Goal: Task Accomplishment & Management: Manage account settings

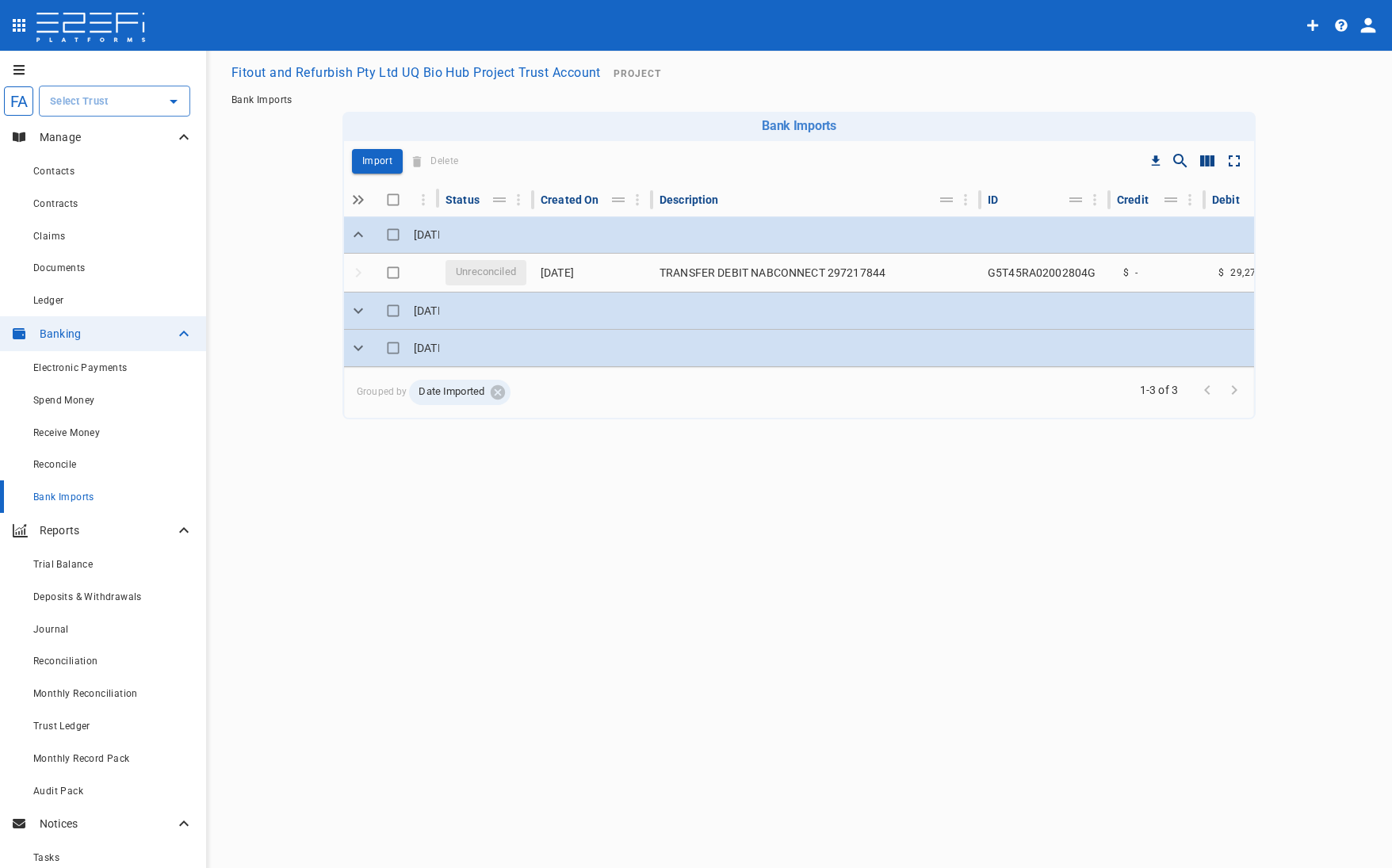
scroll to position [0, 142]
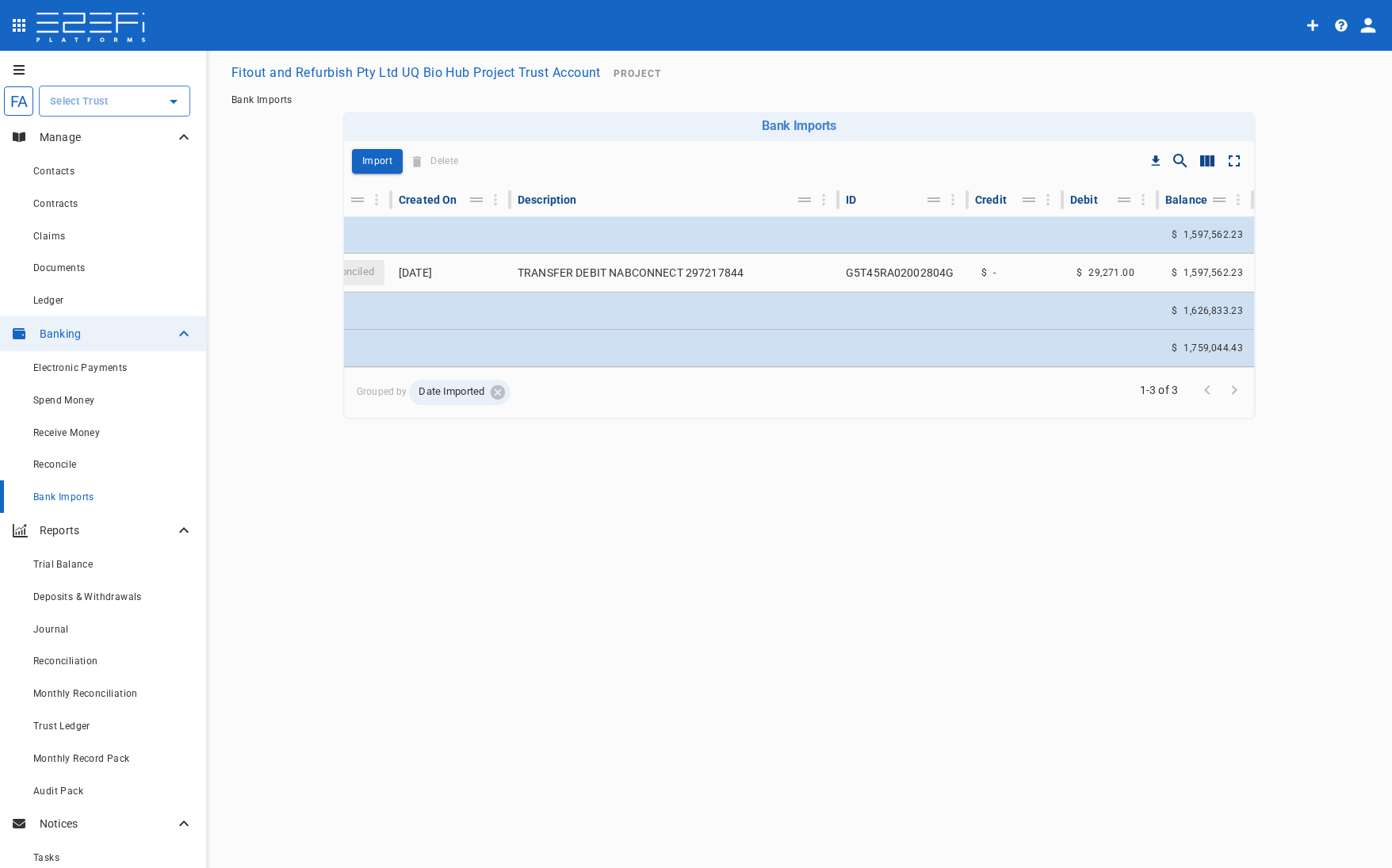
click at [819, 693] on div "Bank Imports Drop to group by Import Delete Date Imported Status Created On Des…" at bounding box center [800, 546] width 914 height 868
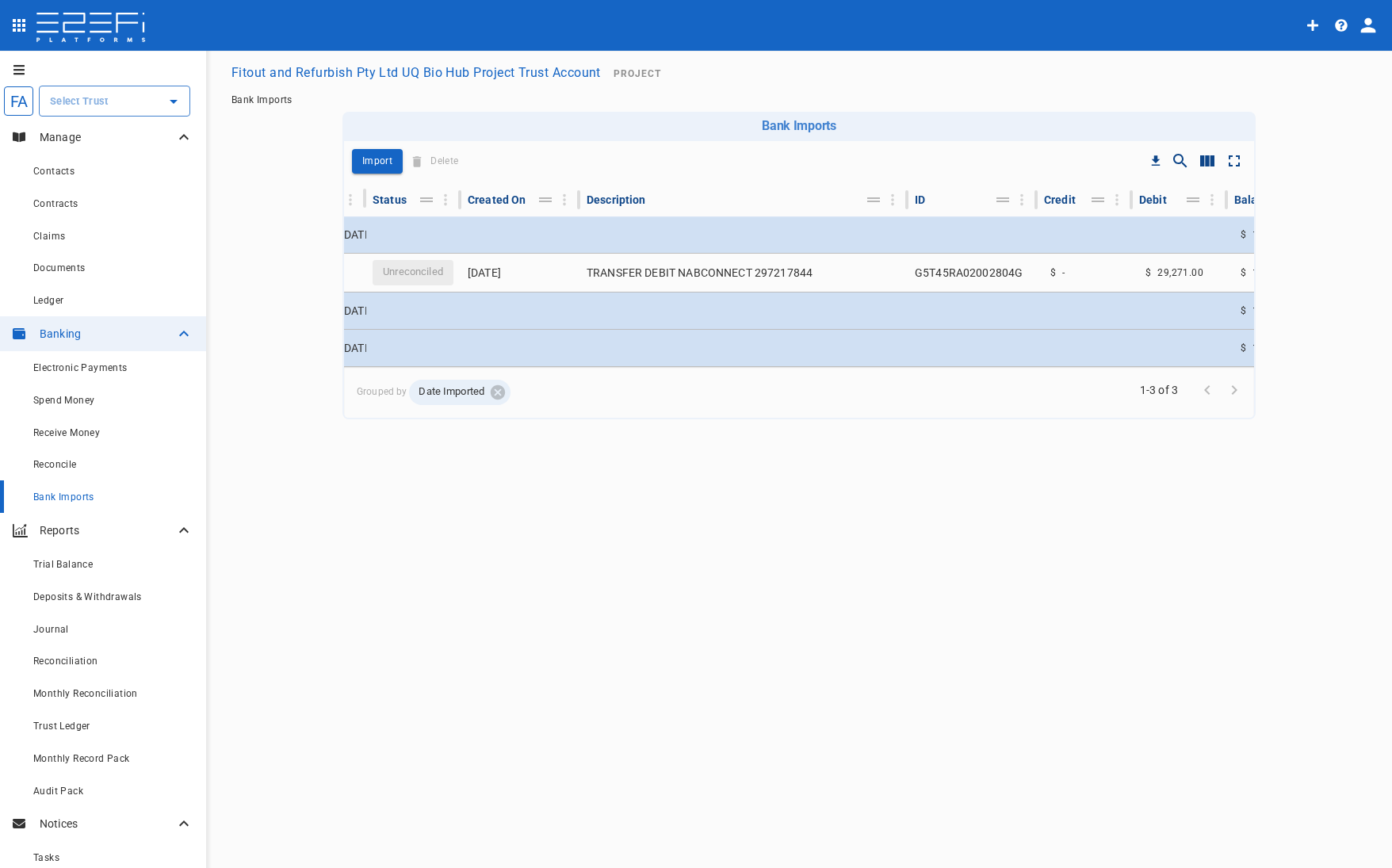
scroll to position [0, 0]
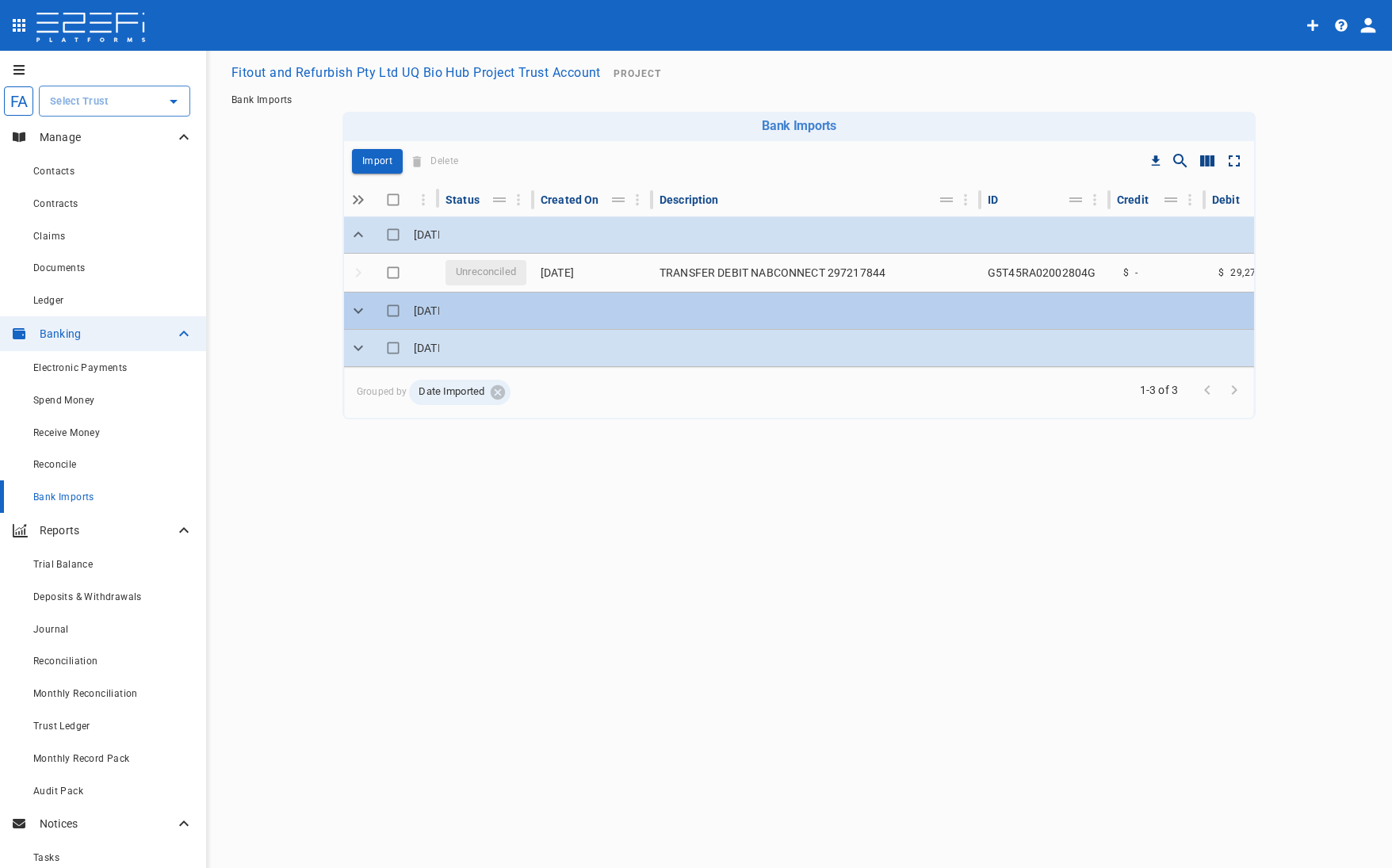
click at [349, 308] on icon "Expand" at bounding box center [358, 310] width 19 height 19
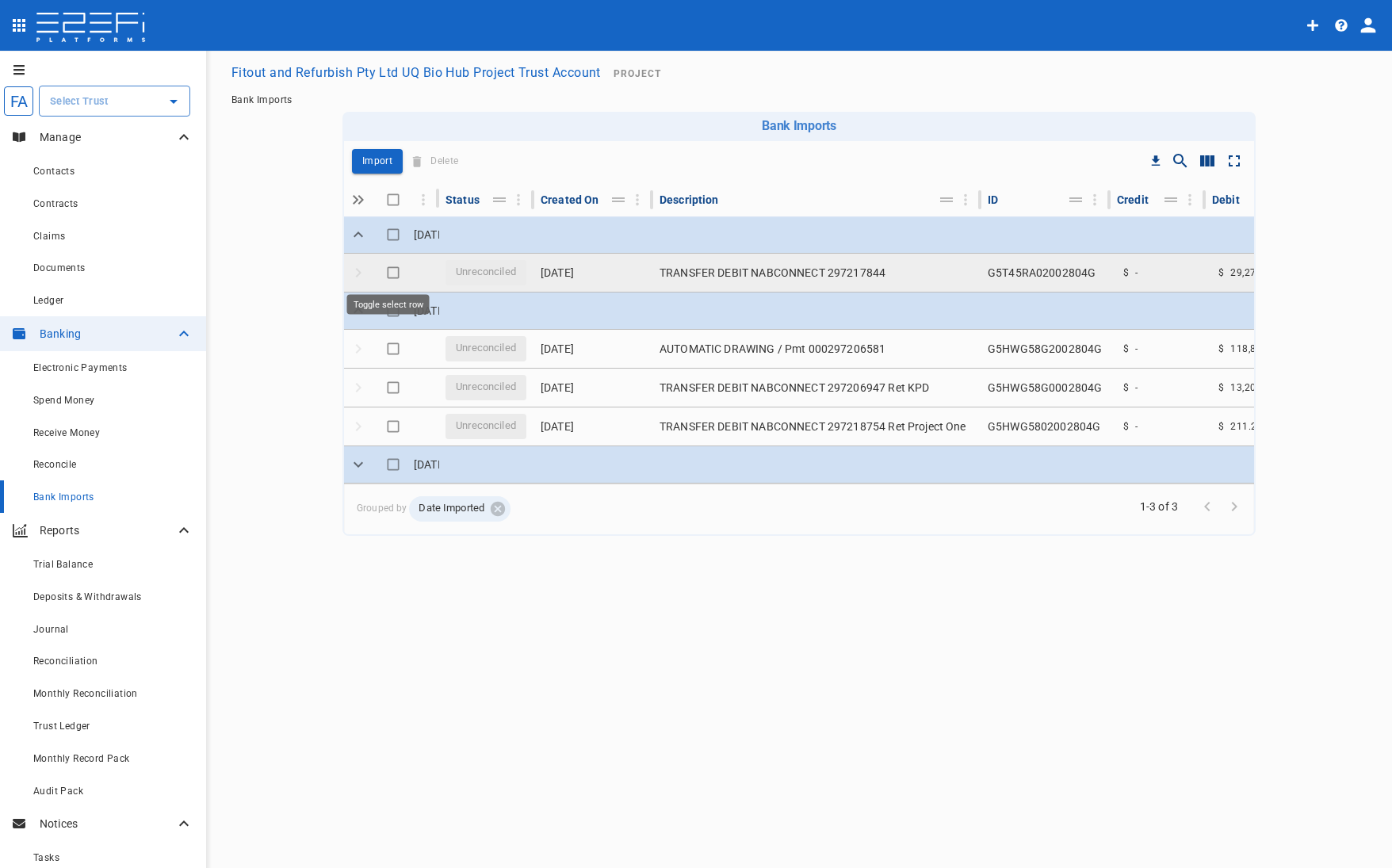
click at [390, 279] on input "Toggle select row" at bounding box center [393, 272] width 22 height 22
checkbox input "true"
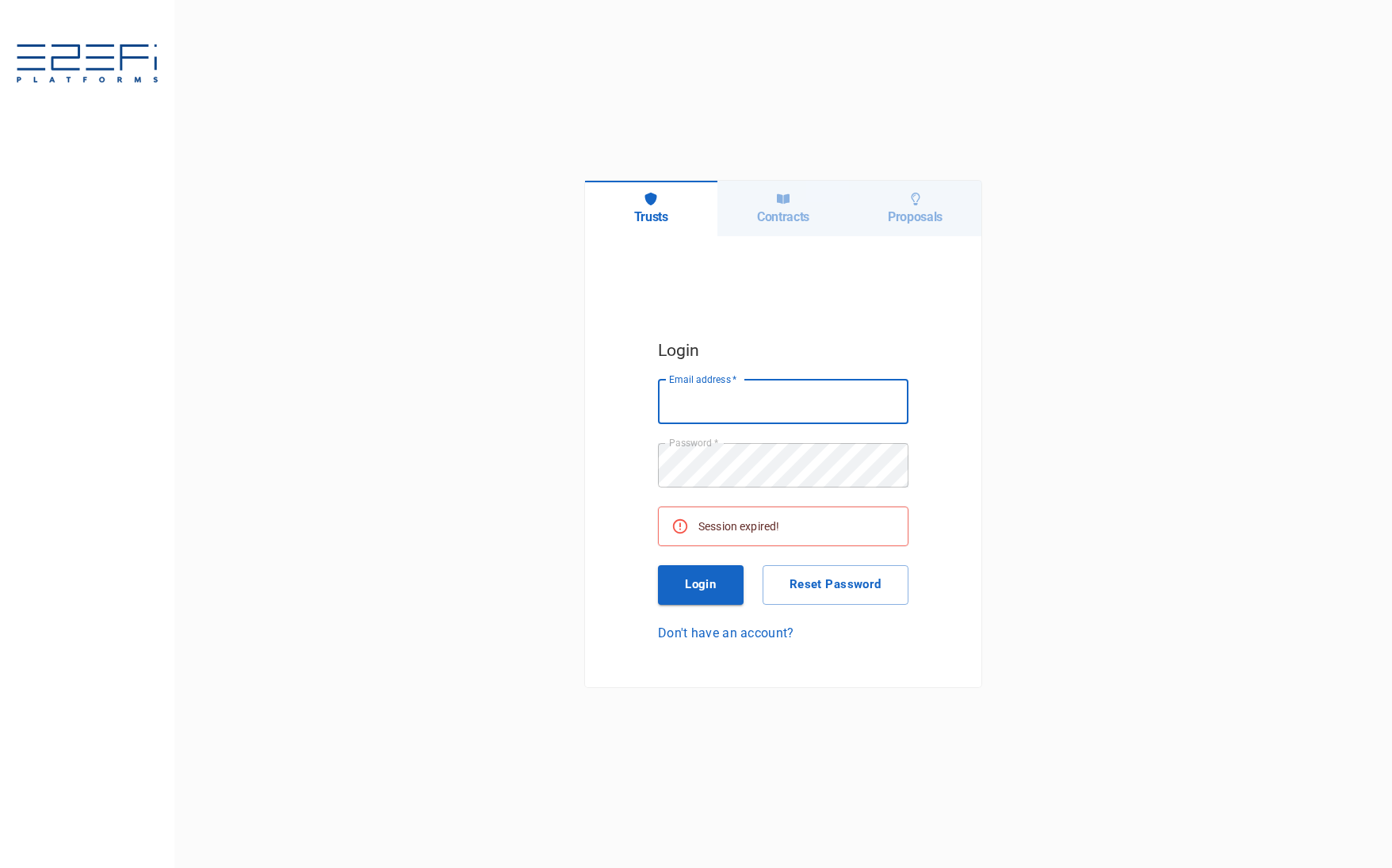
click at [812, 390] on input "Email address   *" at bounding box center [783, 402] width 250 height 44
type input "[PERSON_NAME][EMAIL_ADDRESS][DOMAIN_NAME]"
click at [703, 585] on button "Login" at bounding box center [701, 585] width 85 height 40
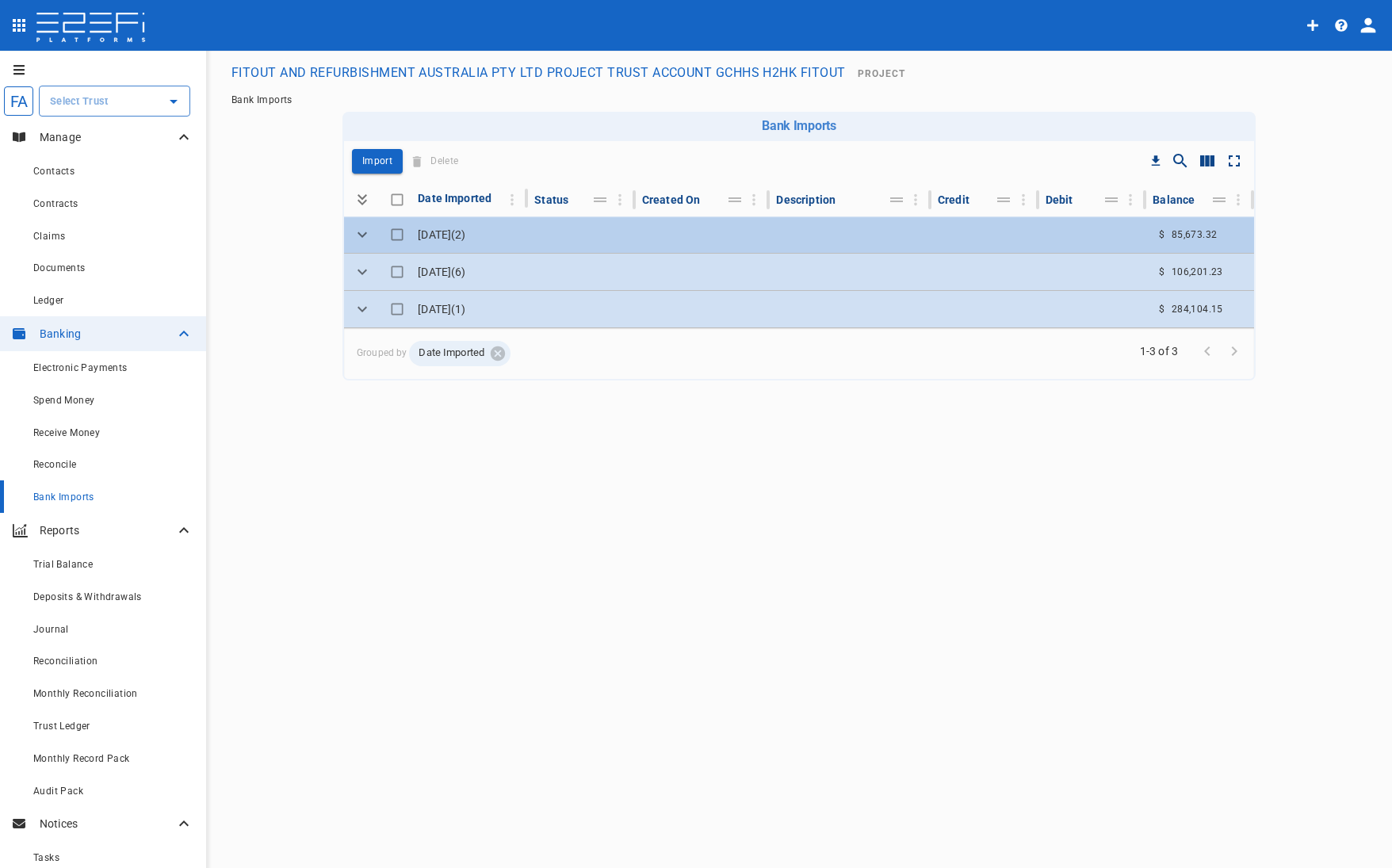
click at [717, 233] on td at bounding box center [702, 234] width 134 height 36
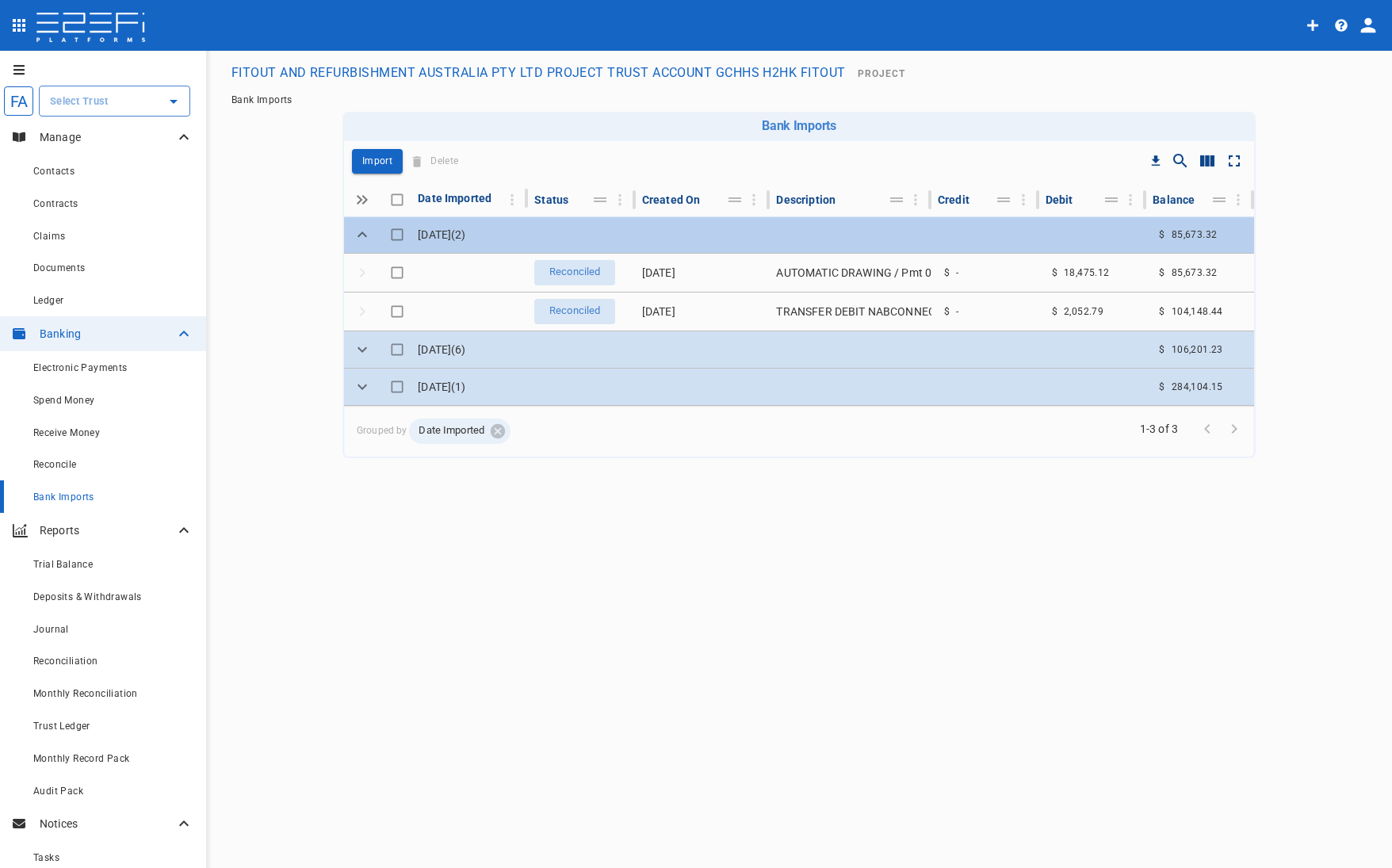
click at [729, 237] on td at bounding box center [702, 234] width 134 height 36
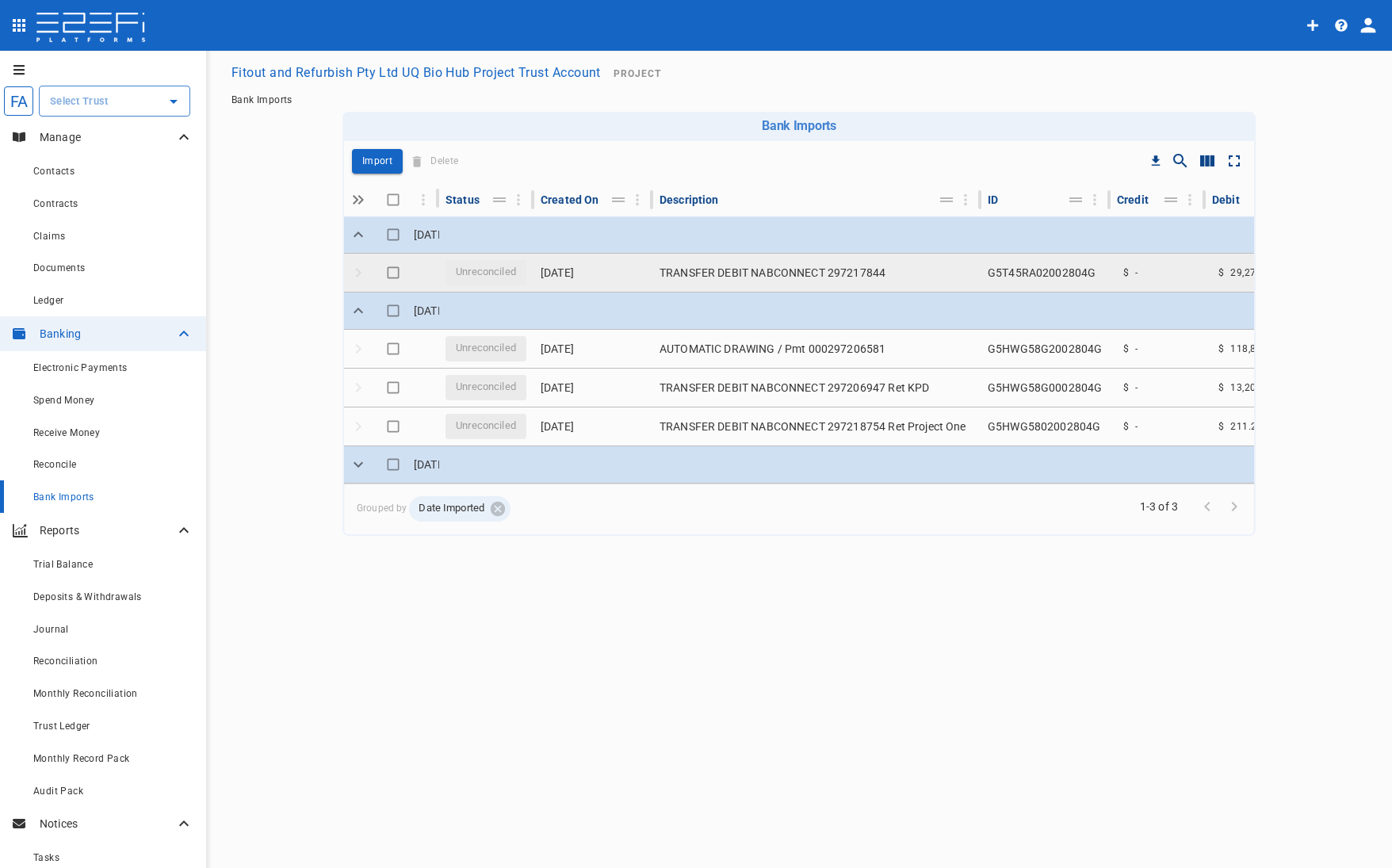
click at [382, 274] on input "Toggle select row" at bounding box center [393, 272] width 22 height 22
checkbox input "true"
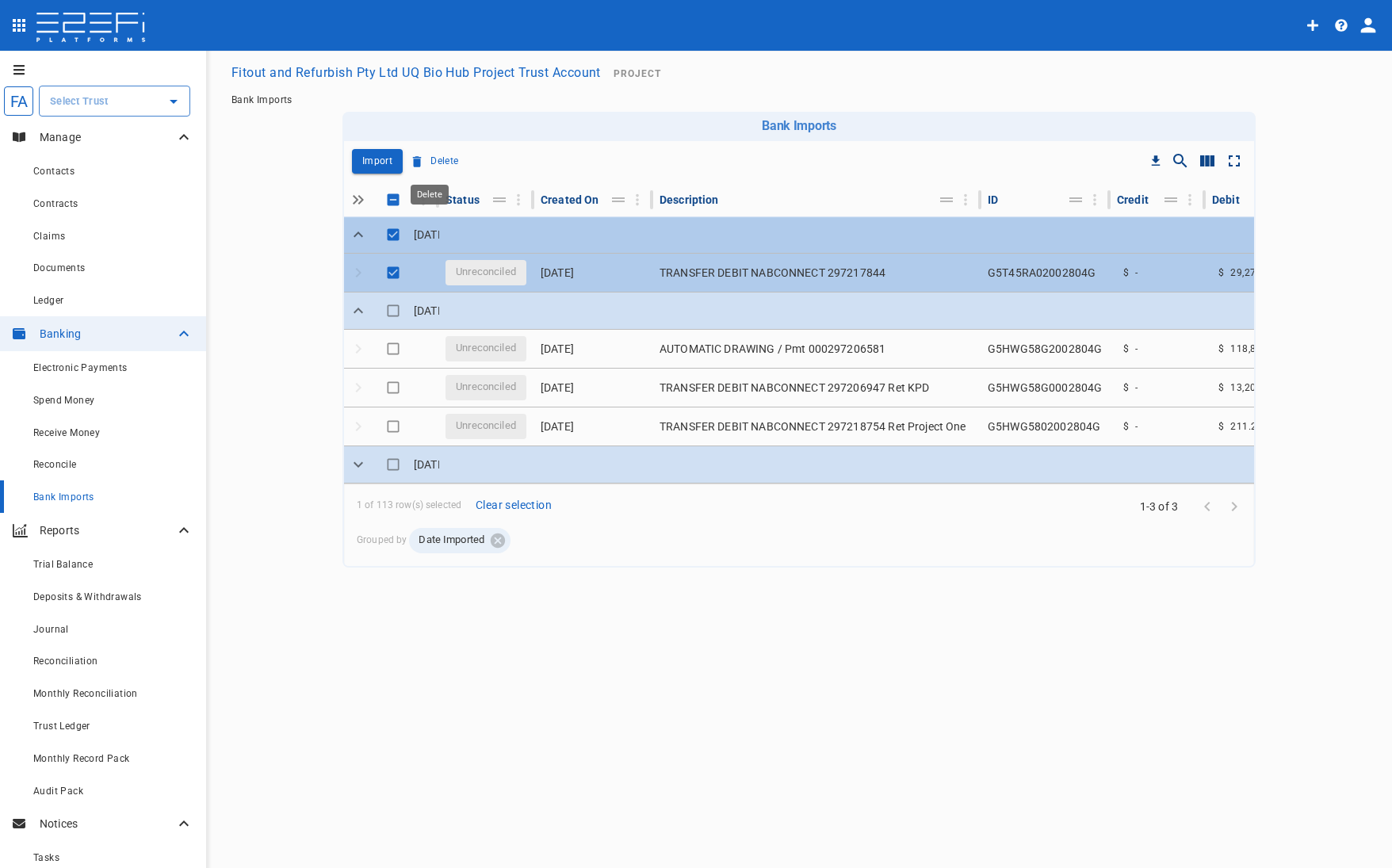
click at [431, 156] on p "Delete" at bounding box center [445, 161] width 28 height 19
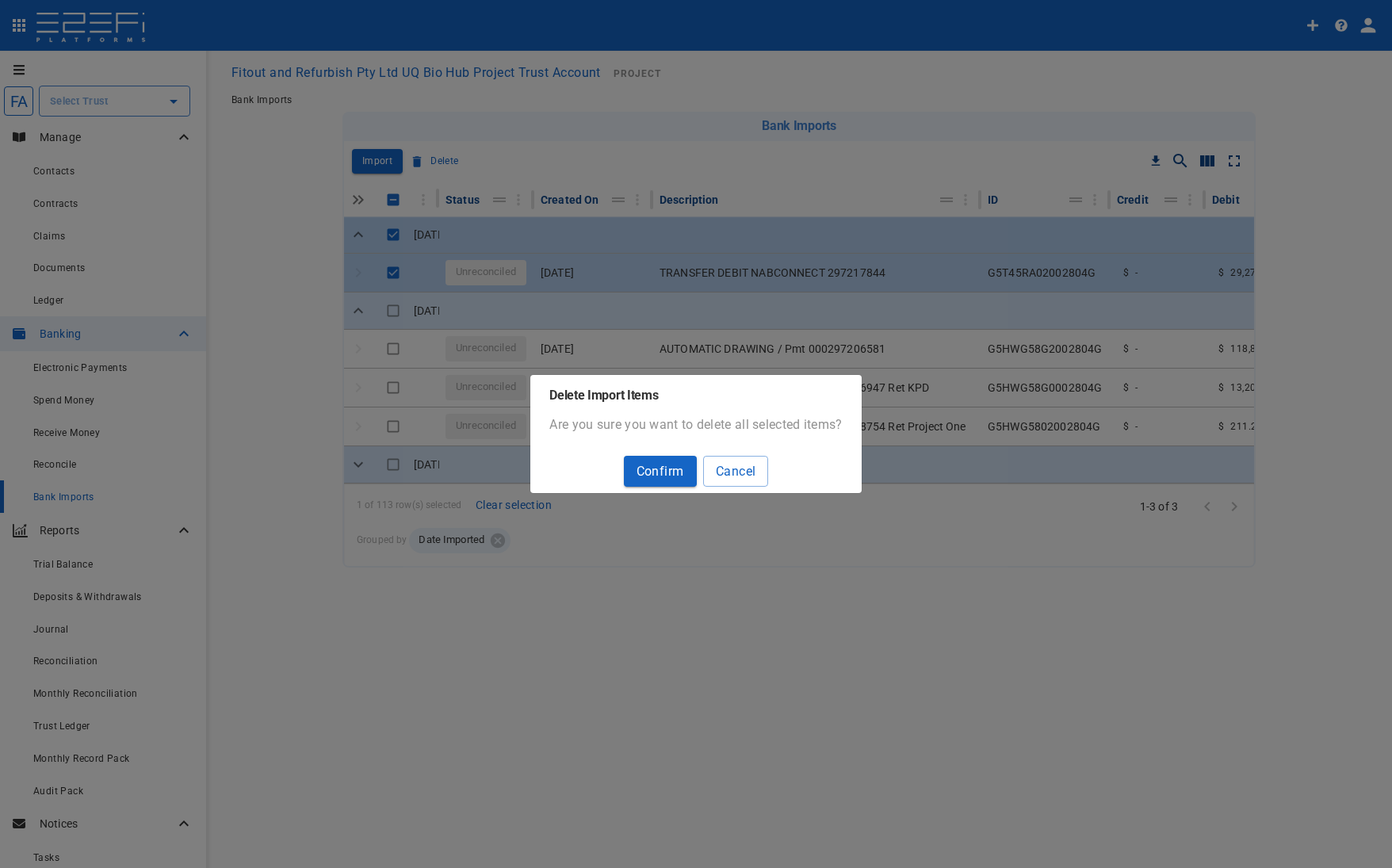
click at [652, 464] on button "Confirm" at bounding box center [660, 471] width 73 height 31
